Goal: Information Seeking & Learning: Check status

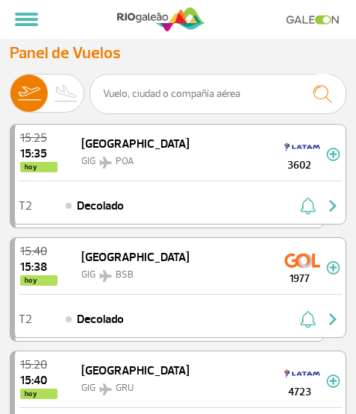
select select "es"
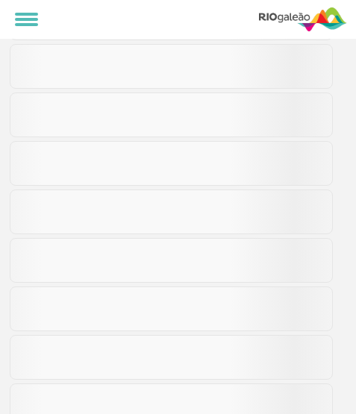
scroll to position [224, 0]
select select "es"
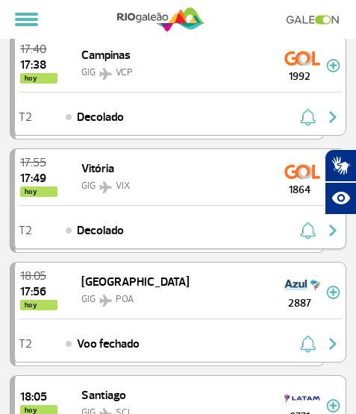
scroll to position [0, 0]
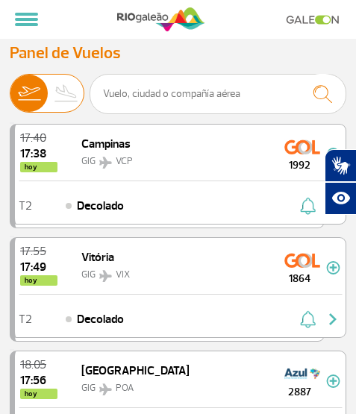
click at [65, 96] on img at bounding box center [66, 93] width 37 height 37
click at [10, 87] on input "Salidas Llegadas" at bounding box center [10, 87] width 0 height 0
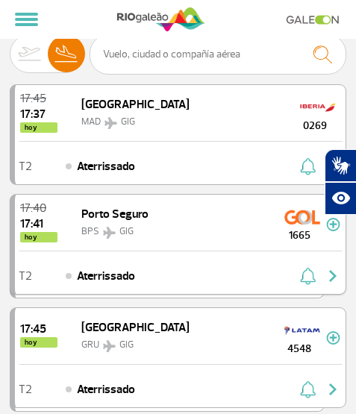
scroll to position [75, 0]
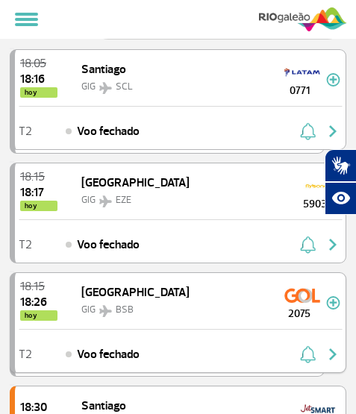
select select "es"
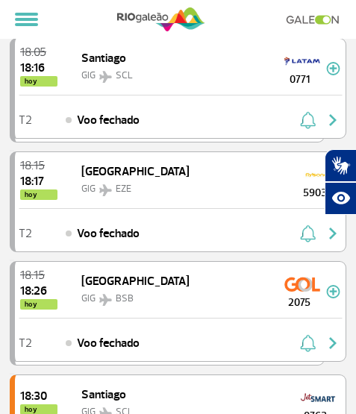
scroll to position [75, 0]
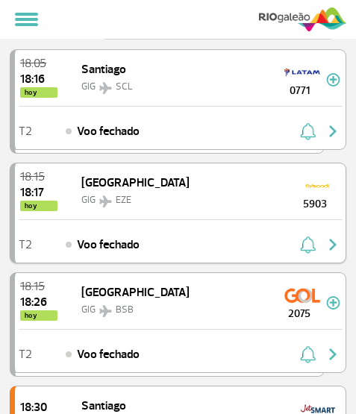
select select "es"
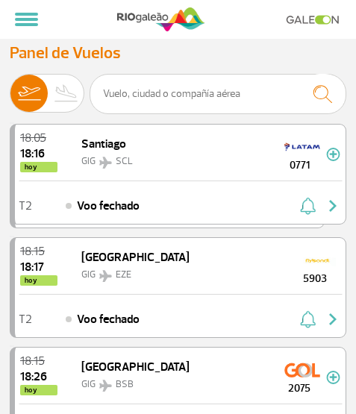
select select "es"
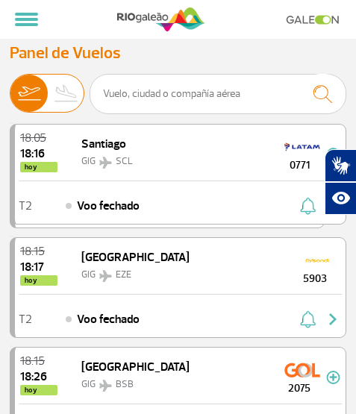
click at [60, 99] on img at bounding box center [66, 93] width 37 height 37
click at [10, 87] on input "[PERSON_NAME]" at bounding box center [10, 87] width 0 height 0
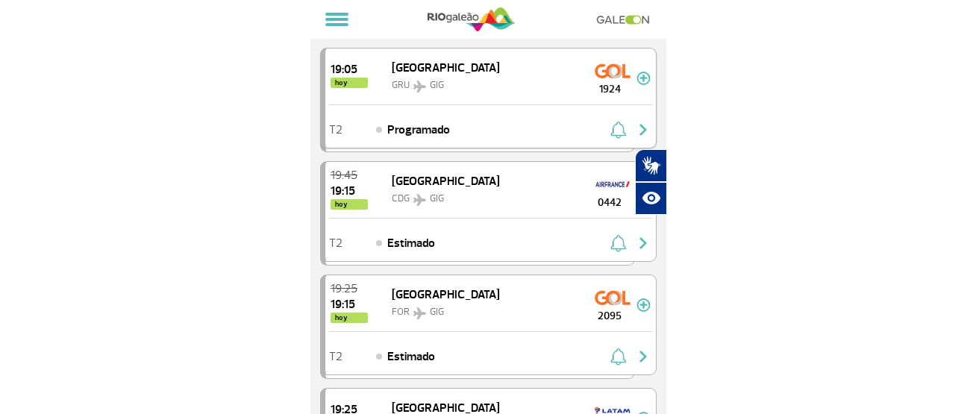
scroll to position [1119, 0]
